Goal: Task Accomplishment & Management: Manage account settings

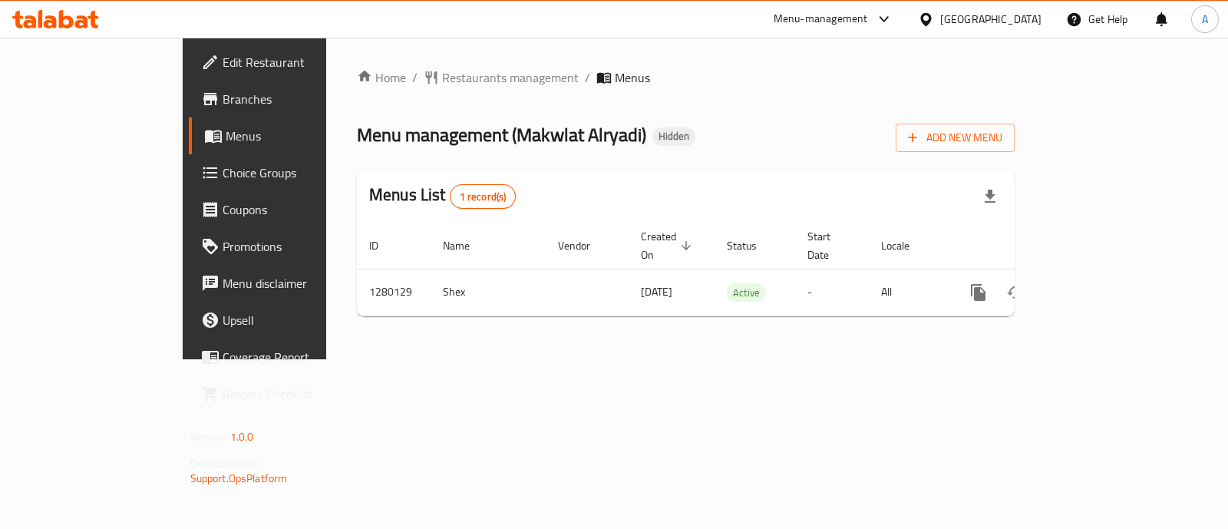
click at [222, 104] on span "Branches" at bounding box center [298, 99] width 153 height 18
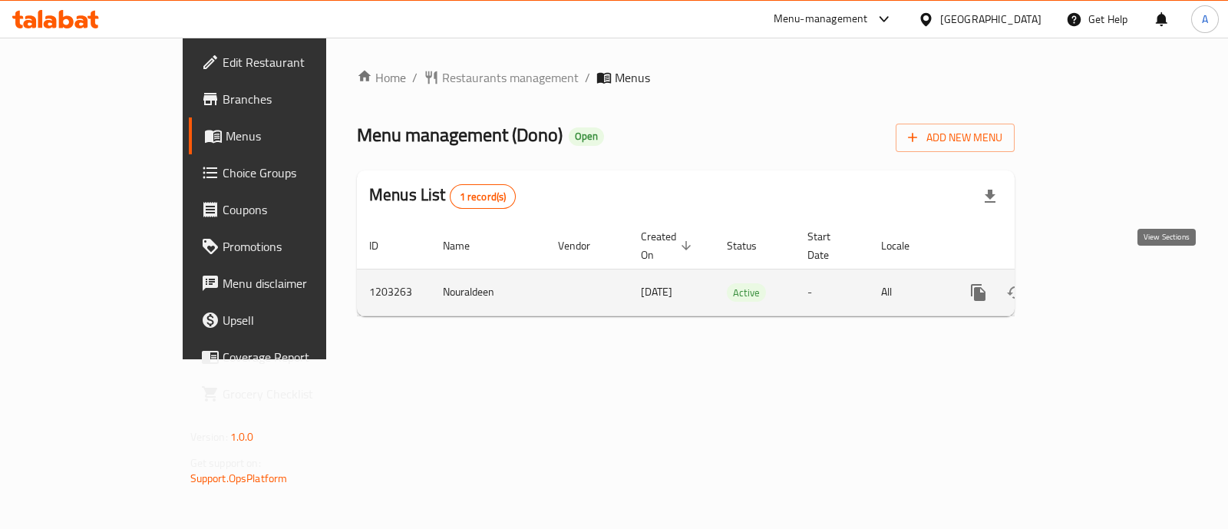
click at [1098, 283] on icon "enhanced table" at bounding box center [1088, 292] width 18 height 18
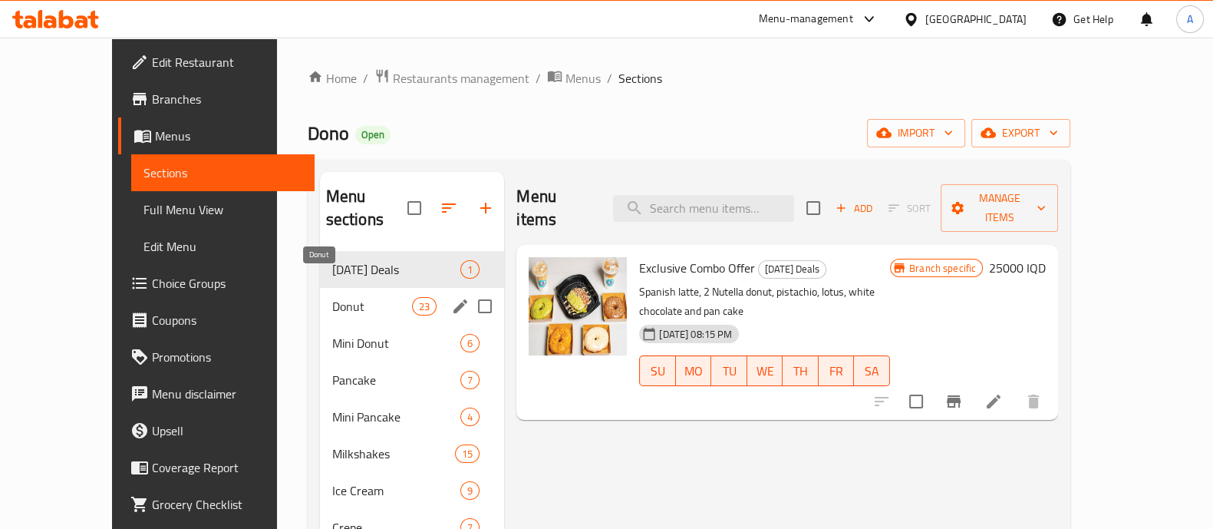
click at [333, 297] on span "Donut" at bounding box center [372, 306] width 80 height 18
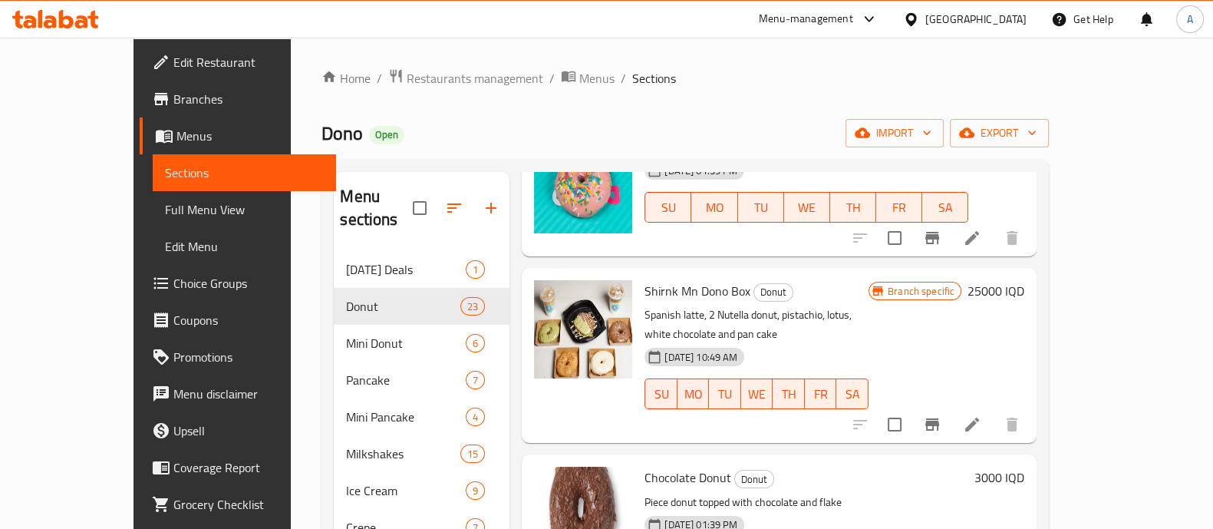
scroll to position [863, 0]
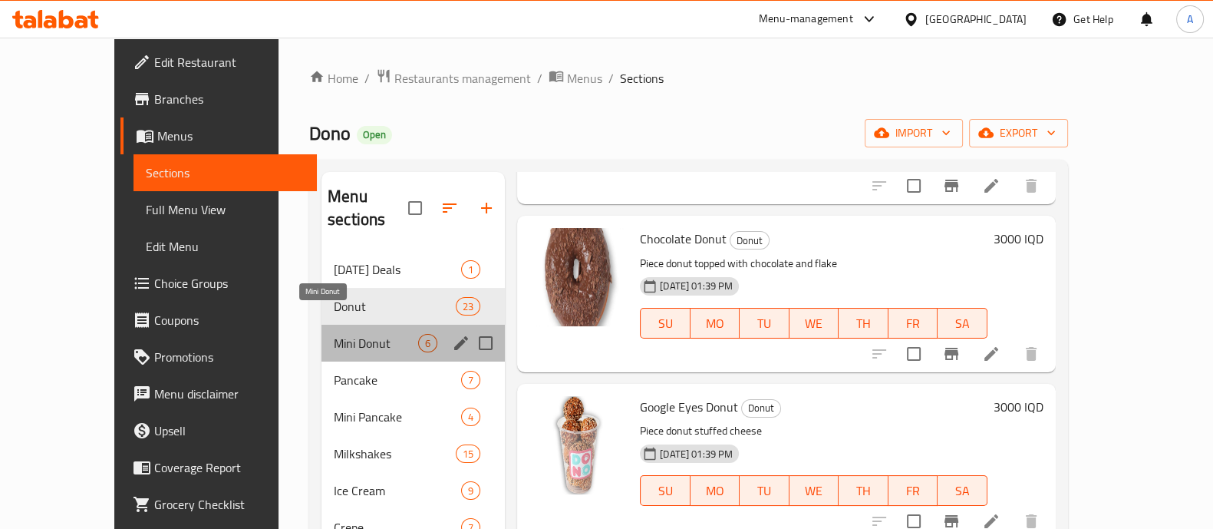
click at [334, 334] on span "Mini Donut" at bounding box center [376, 343] width 84 height 18
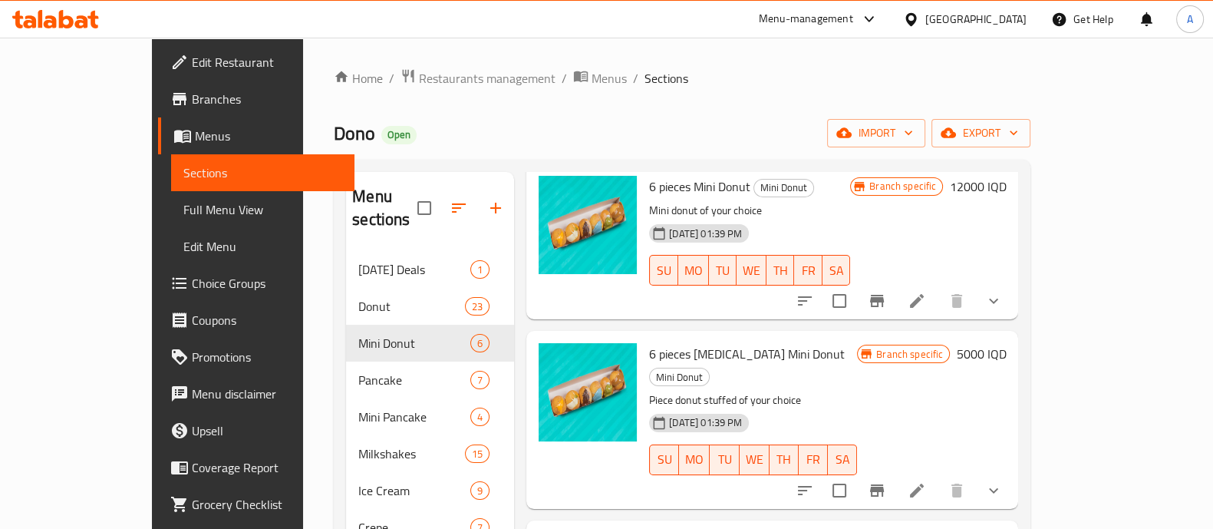
scroll to position [480, 0]
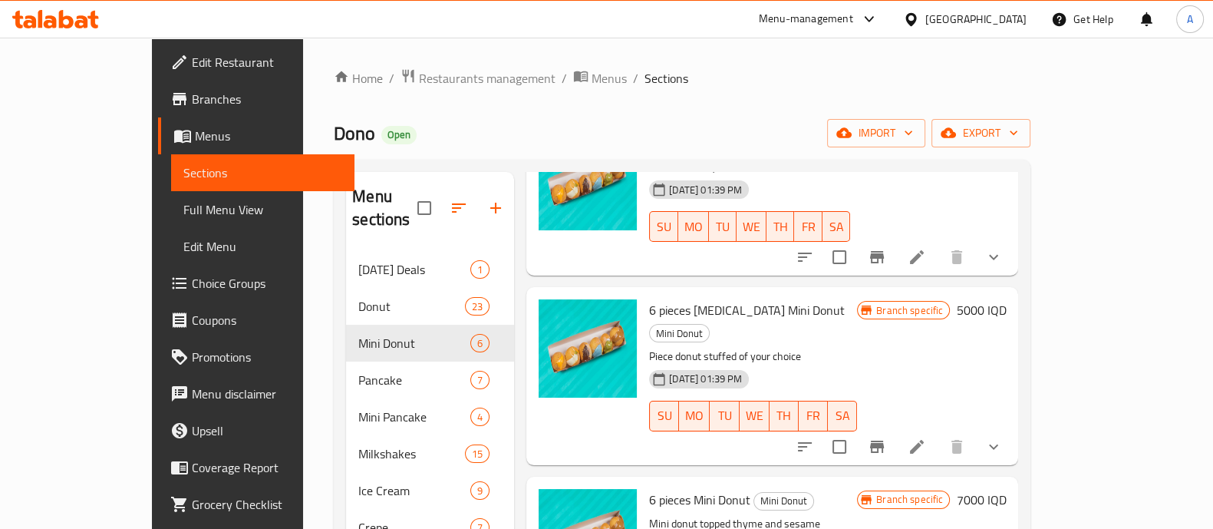
click at [1006, 299] on h6 "5000 IQD" at bounding box center [981, 309] width 50 height 21
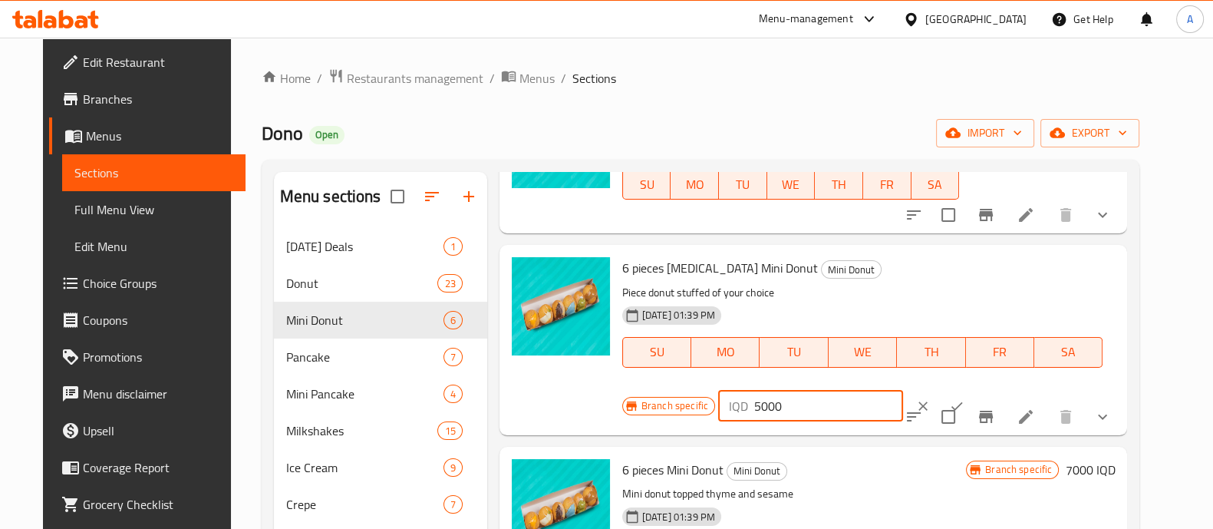
drag, startPoint x: 744, startPoint y: 407, endPoint x: 736, endPoint y: 410, distance: 9.0
click at [736, 410] on div "IQD 5000 ​" at bounding box center [810, 406] width 185 height 31
type input "8000"
click at [949, 407] on icon "ok" at bounding box center [956, 405] width 15 height 15
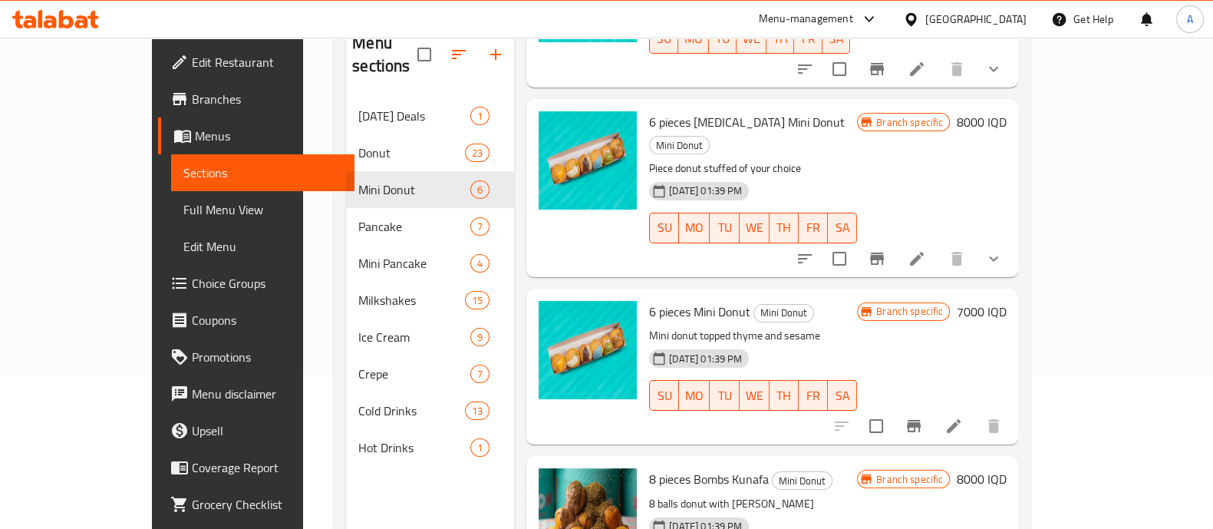
scroll to position [215, 0]
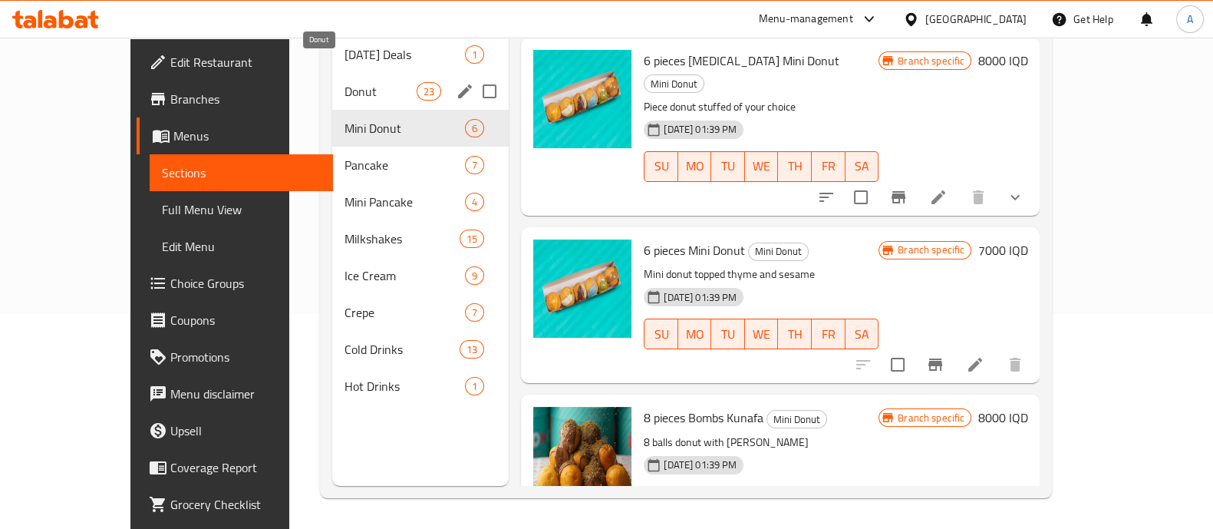
click at [344, 82] on span "Donut" at bounding box center [380, 91] width 72 height 18
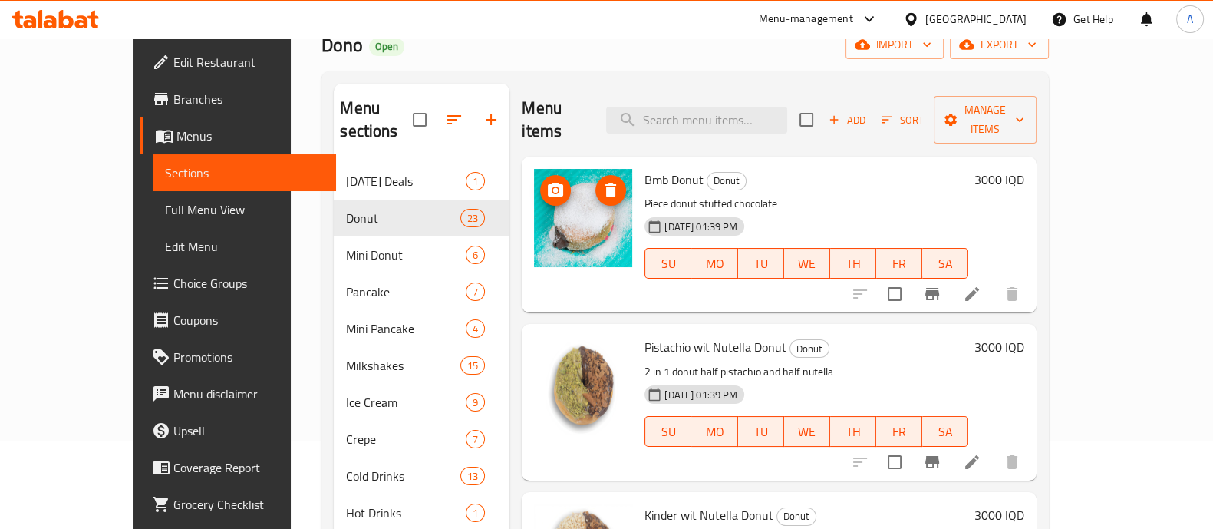
scroll to position [22, 0]
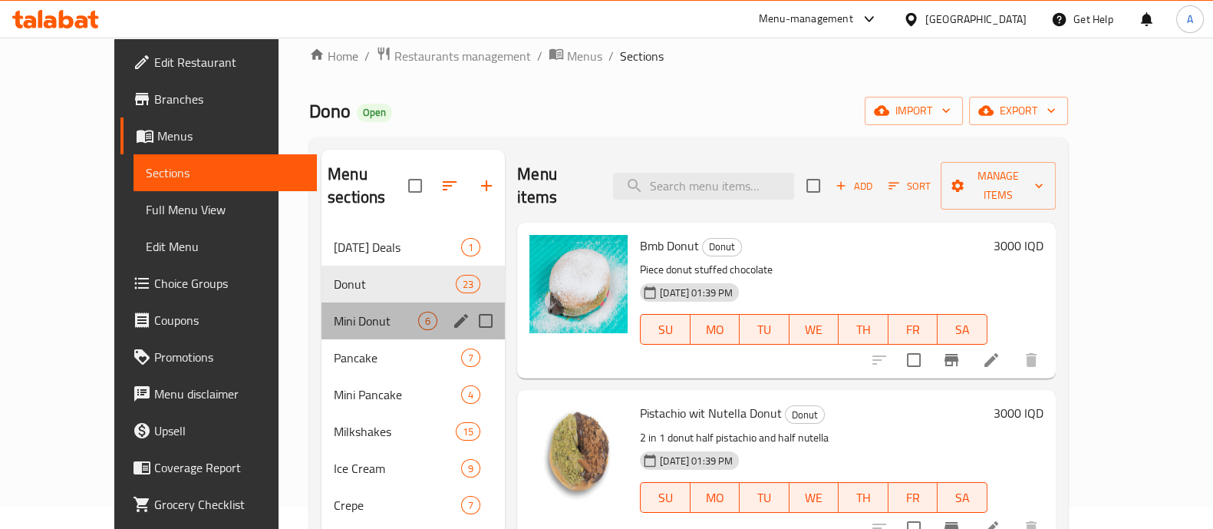
click at [321, 302] on div "Mini Donut 6" at bounding box center [412, 320] width 183 height 37
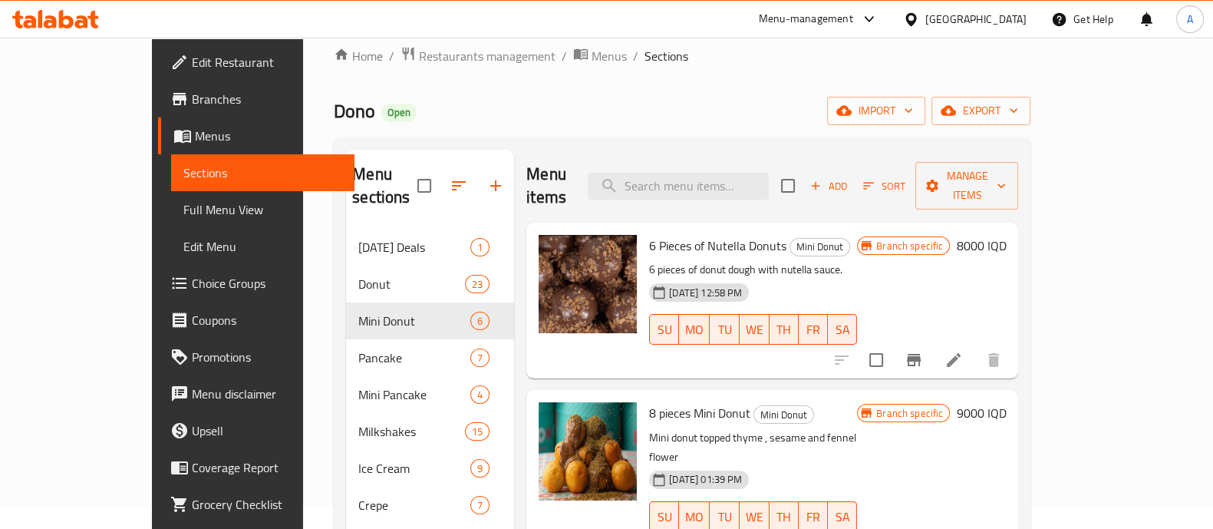
click at [1006, 235] on h6 "8000 IQD" at bounding box center [981, 245] width 50 height 21
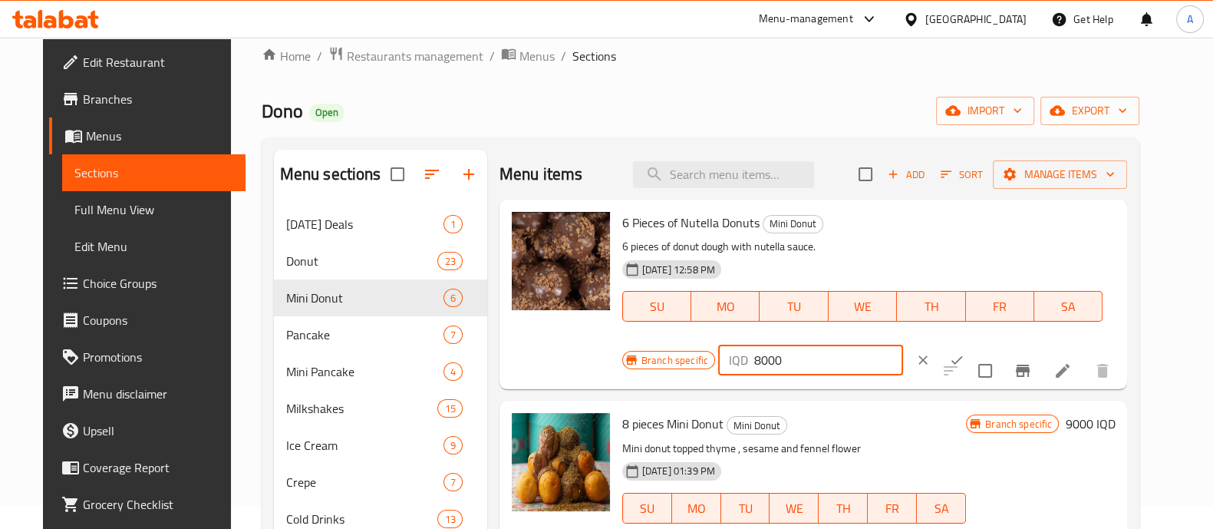
drag, startPoint x: 747, startPoint y: 362, endPoint x: 733, endPoint y: 366, distance: 14.3
click at [733, 366] on div "IQD 8000 ​" at bounding box center [810, 359] width 185 height 31
type input "10000"
click at [949, 352] on icon "ok" at bounding box center [956, 359] width 15 height 15
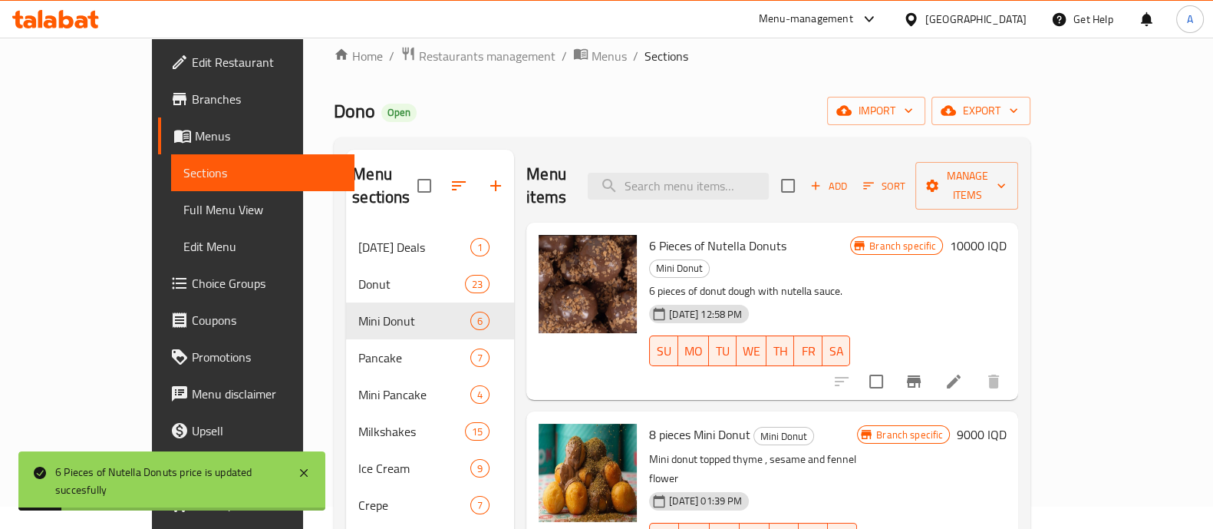
click at [407, 70] on div "Home / Restaurants management / Menus / Sections Dono Open import export Menu s…" at bounding box center [682, 368] width 697 height 644
click at [419, 62] on span "Restaurants management" at bounding box center [487, 56] width 137 height 18
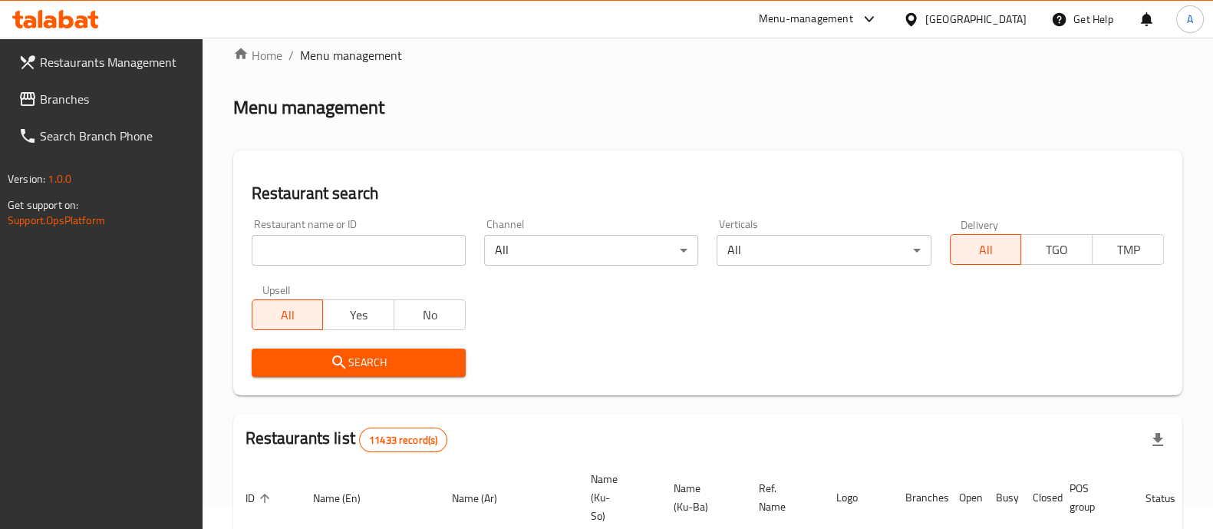
click at [321, 252] on input "search" at bounding box center [359, 250] width 214 height 31
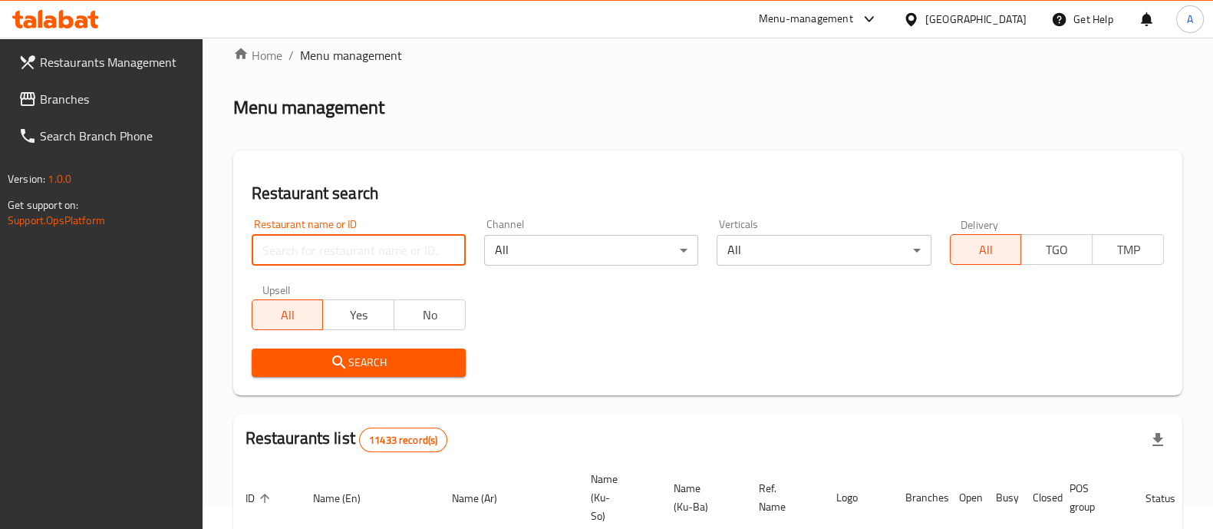
paste input "Asafyir Sweet"
type input "Asafyir Sweet"
click button "Search" at bounding box center [359, 362] width 214 height 28
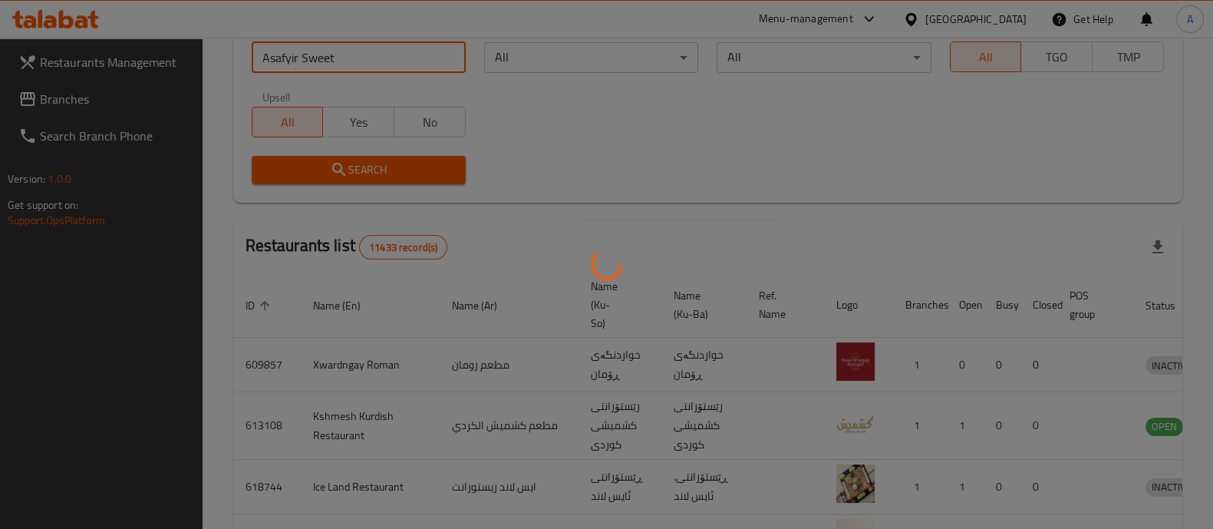
scroll to position [143, 0]
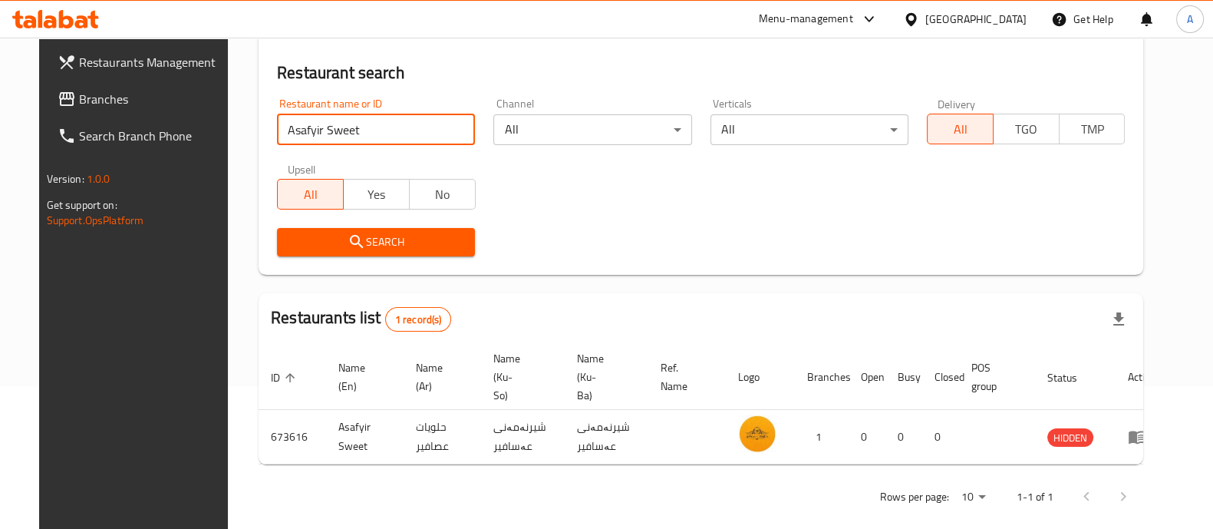
click at [88, 93] on span "Branches" at bounding box center [154, 99] width 150 height 18
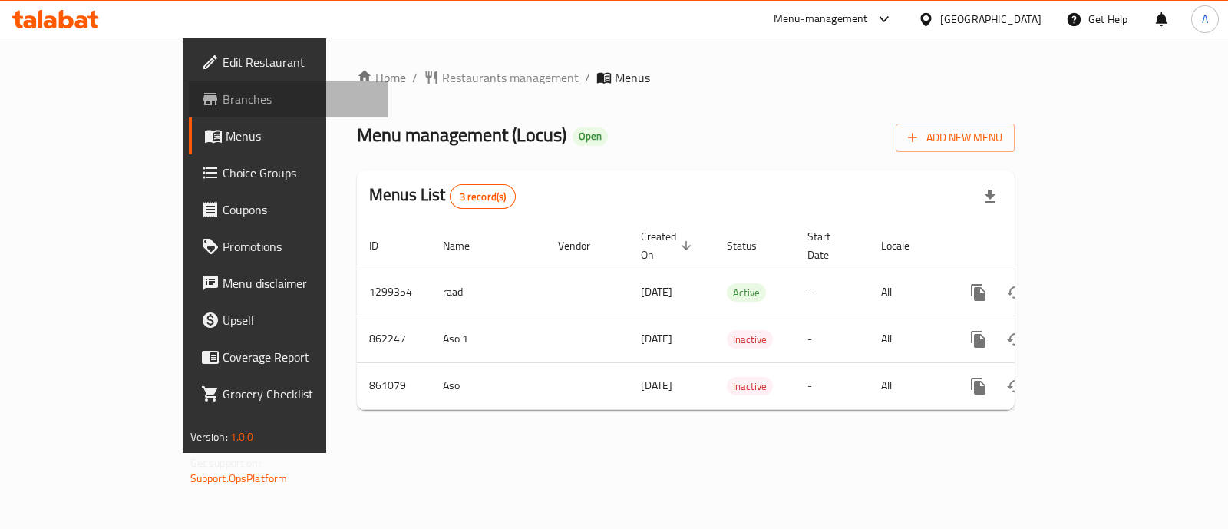
click at [222, 97] on span "Branches" at bounding box center [298, 99] width 153 height 18
